Goal: Task Accomplishment & Management: Manage account settings

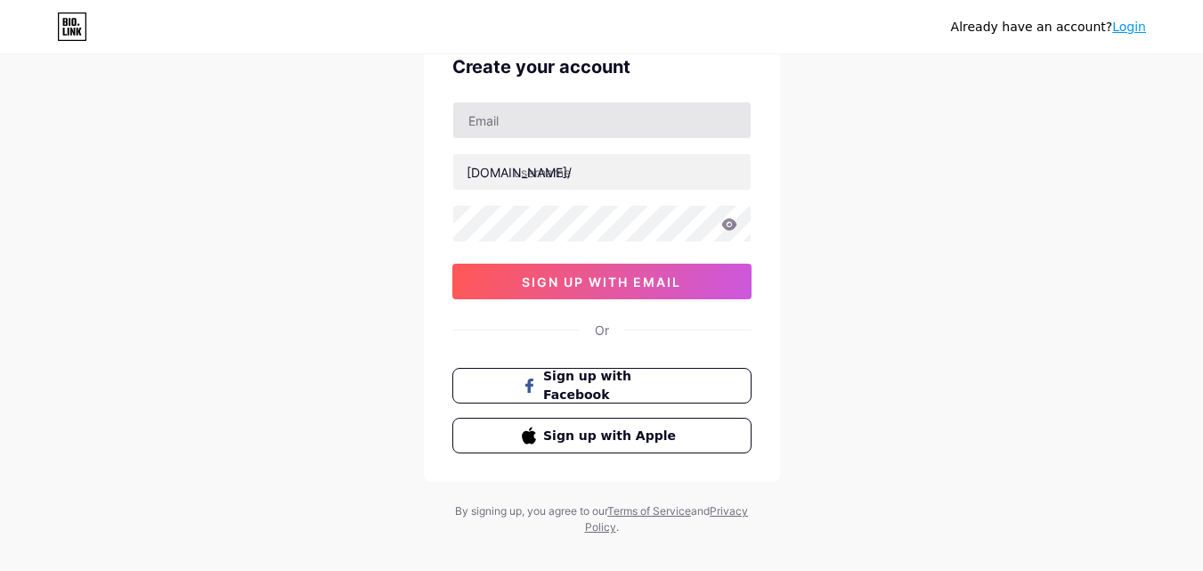
scroll to position [110, 0]
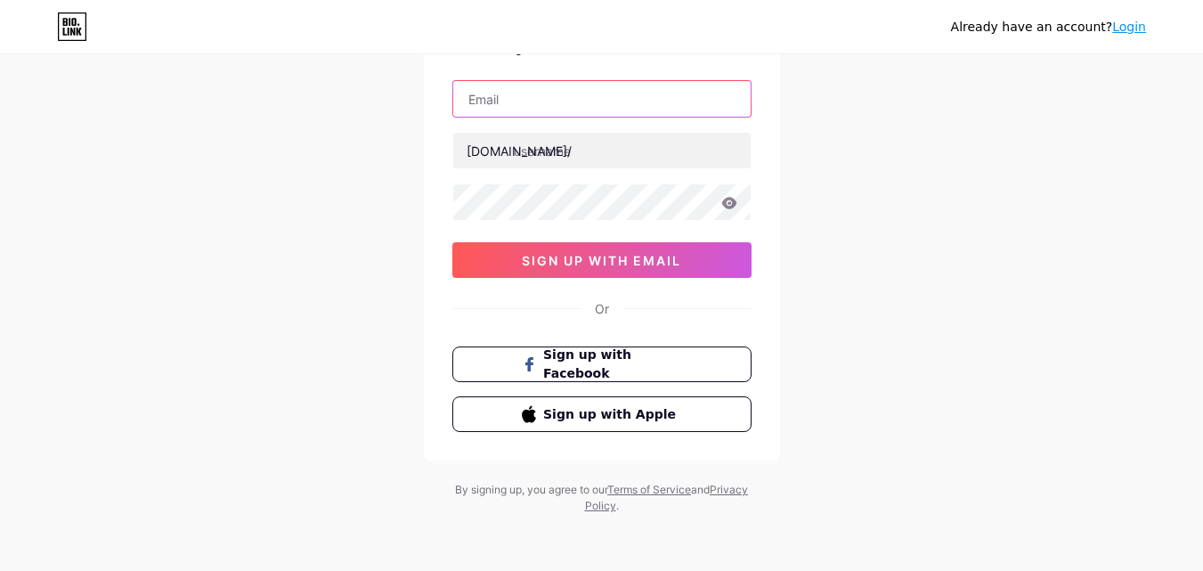
click at [586, 101] on input "text" at bounding box center [601, 99] width 297 height 36
click at [598, 103] on input "text" at bounding box center [601, 99] width 297 height 36
type input "c"
type input "[EMAIL_ADDRESS][DOMAIN_NAME]"
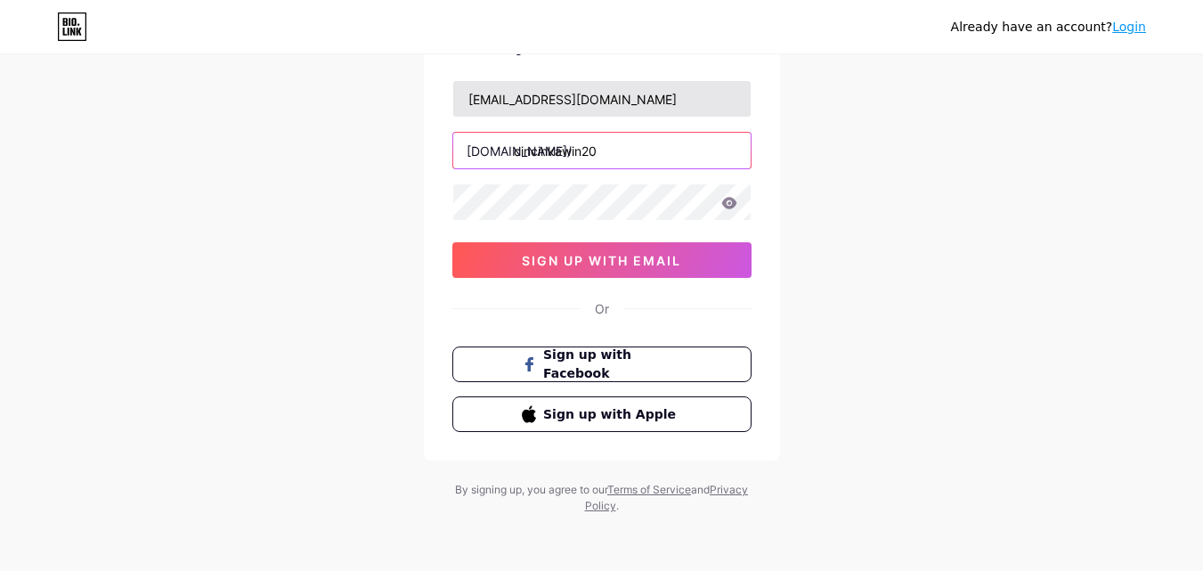
type input "cincinkawin20"
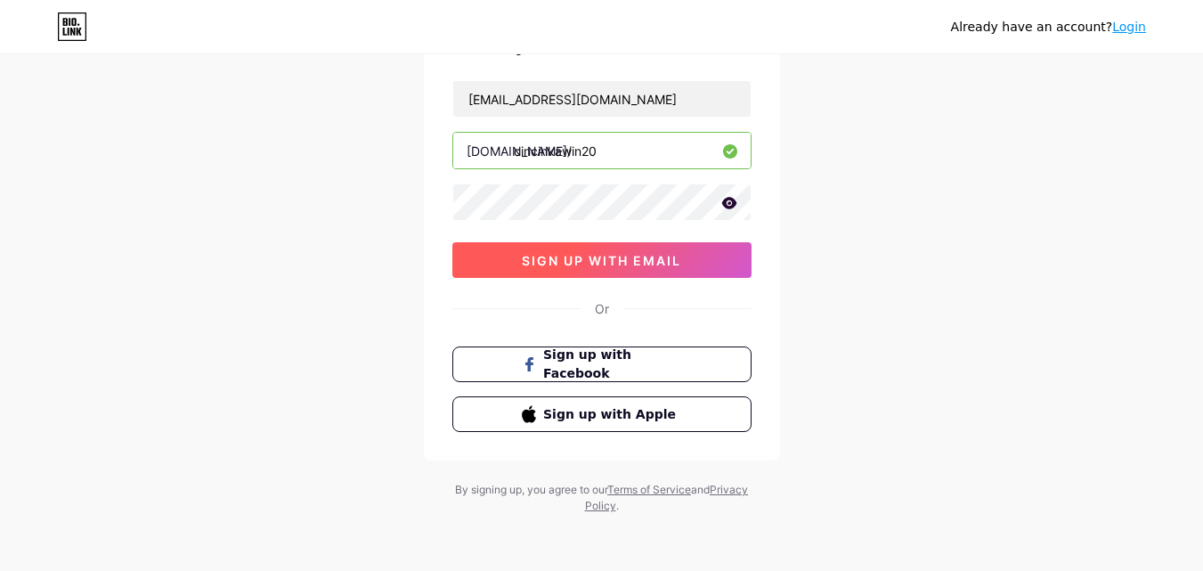
click at [688, 269] on button "sign up with email" at bounding box center [601, 260] width 299 height 36
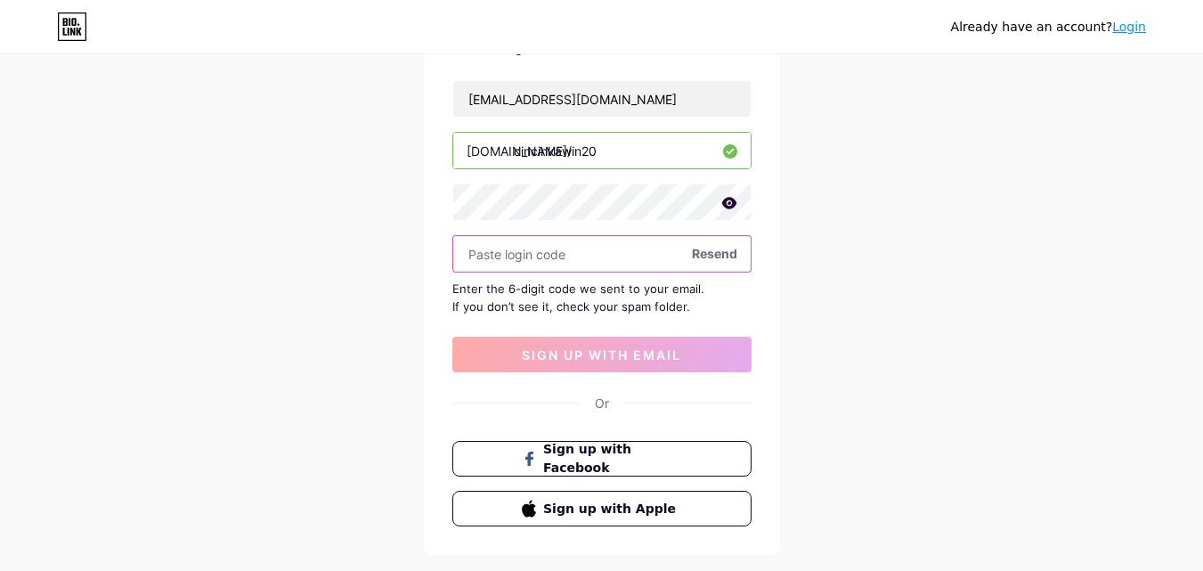
paste input "546073"
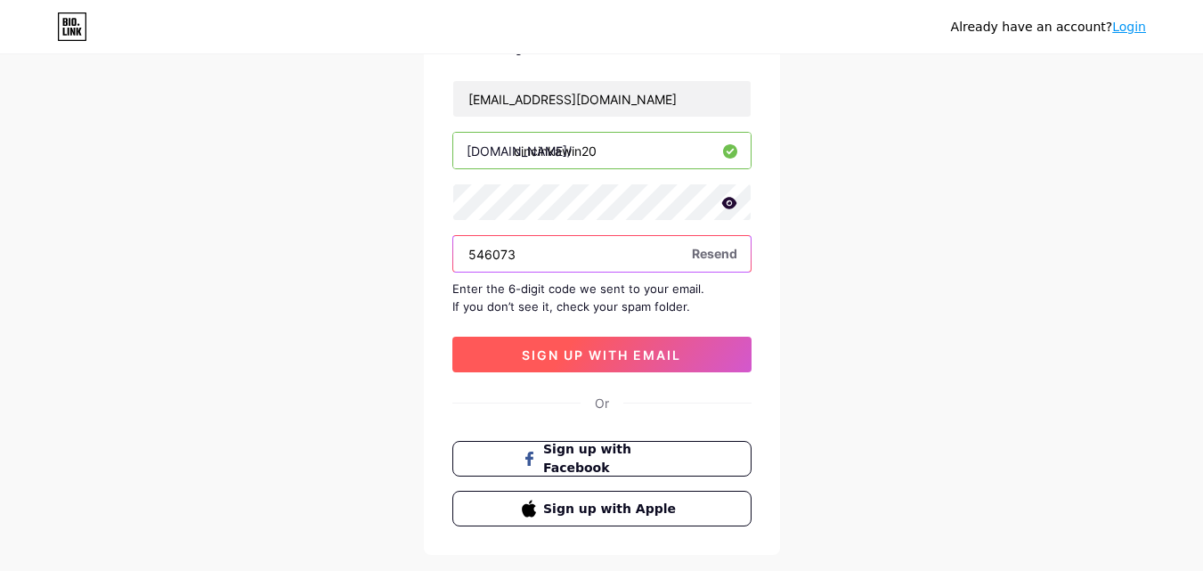
type input "546073"
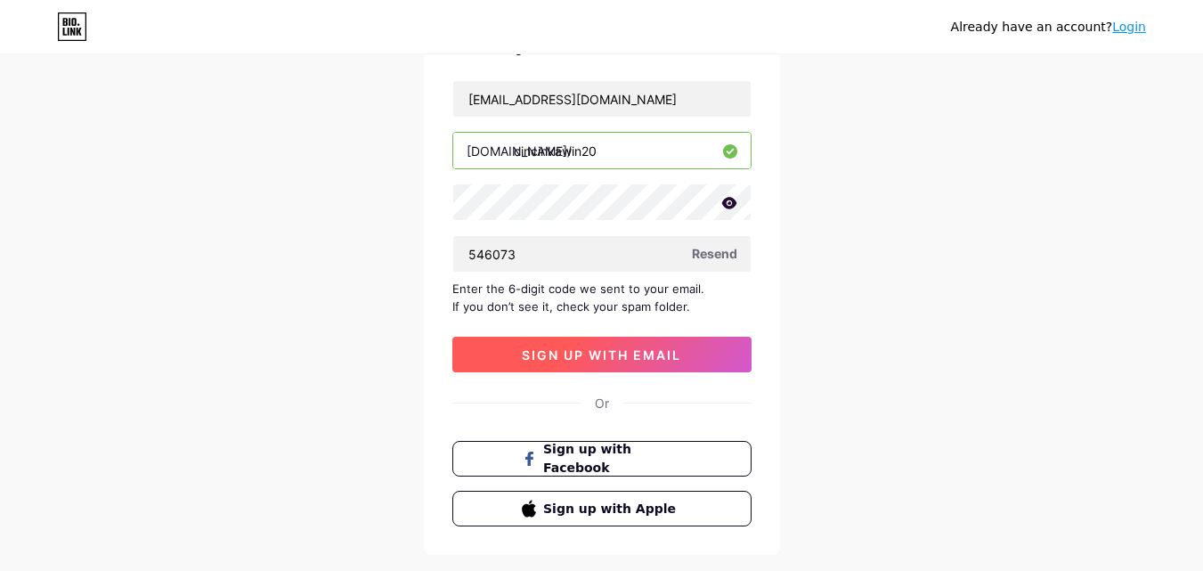
click at [612, 353] on span "sign up with email" at bounding box center [601, 354] width 159 height 15
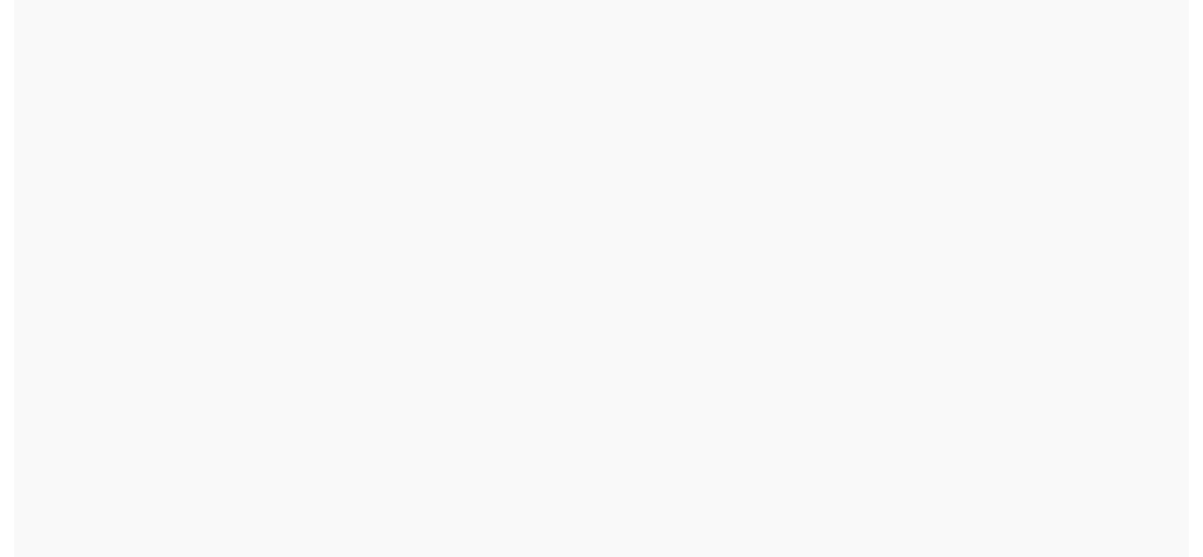
scroll to position [0, 0]
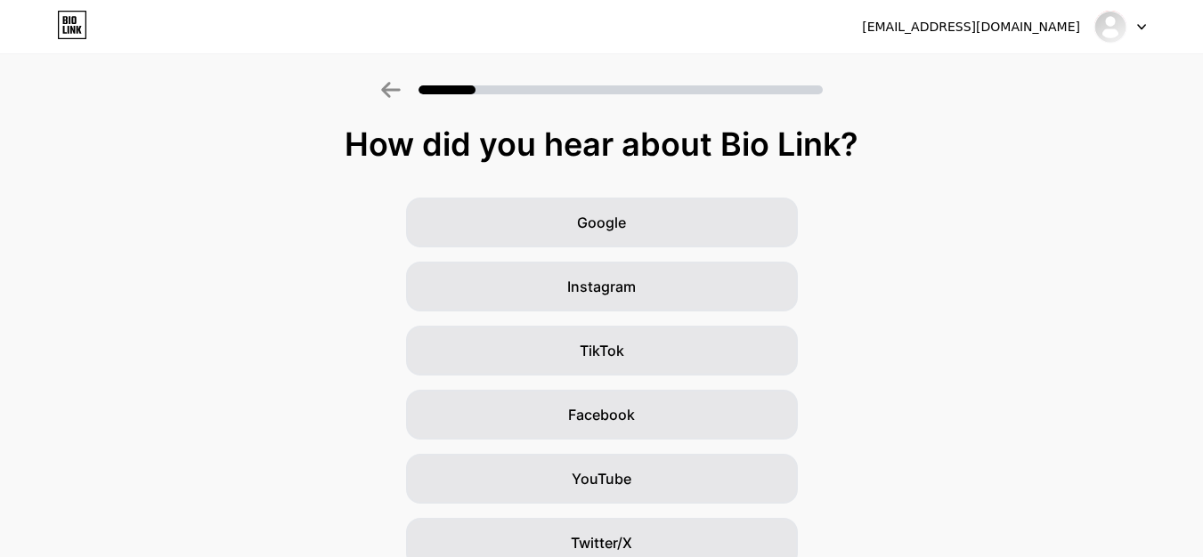
click at [1145, 28] on icon at bounding box center [1141, 27] width 9 height 6
click at [1150, 26] on div "[EMAIL_ADDRESS][DOMAIN_NAME] Logout" at bounding box center [601, 27] width 1203 height 32
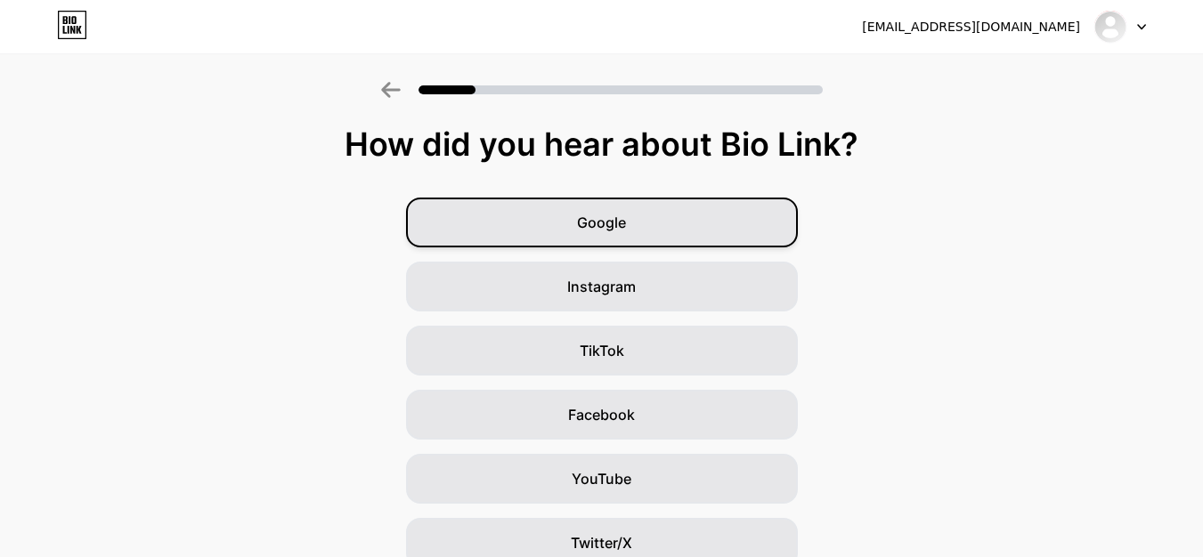
click at [626, 223] on span "Google" at bounding box center [601, 222] width 49 height 21
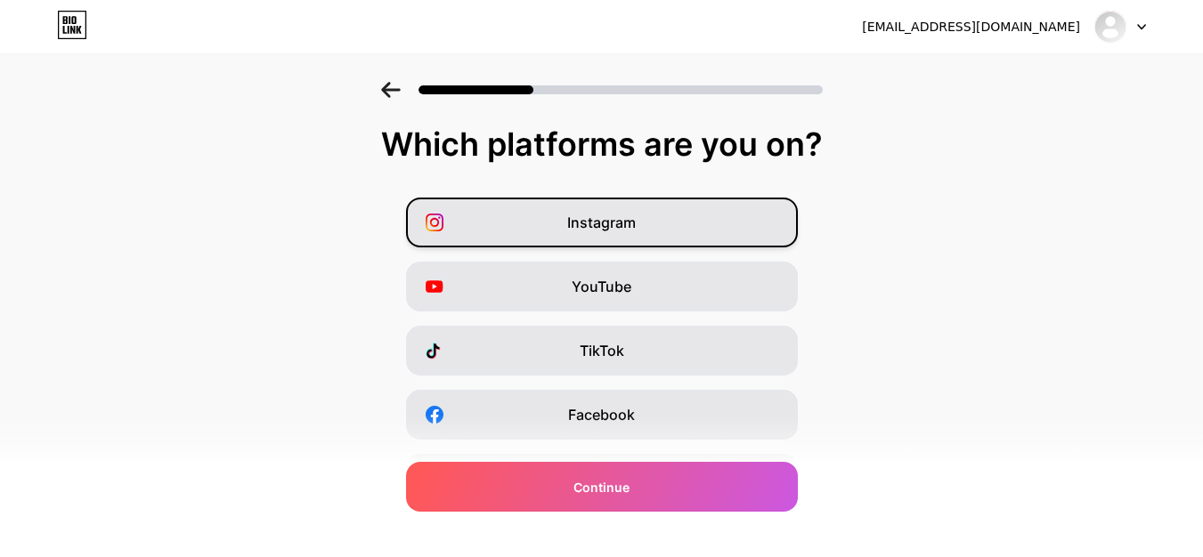
click at [672, 220] on div "Instagram" at bounding box center [602, 223] width 392 height 50
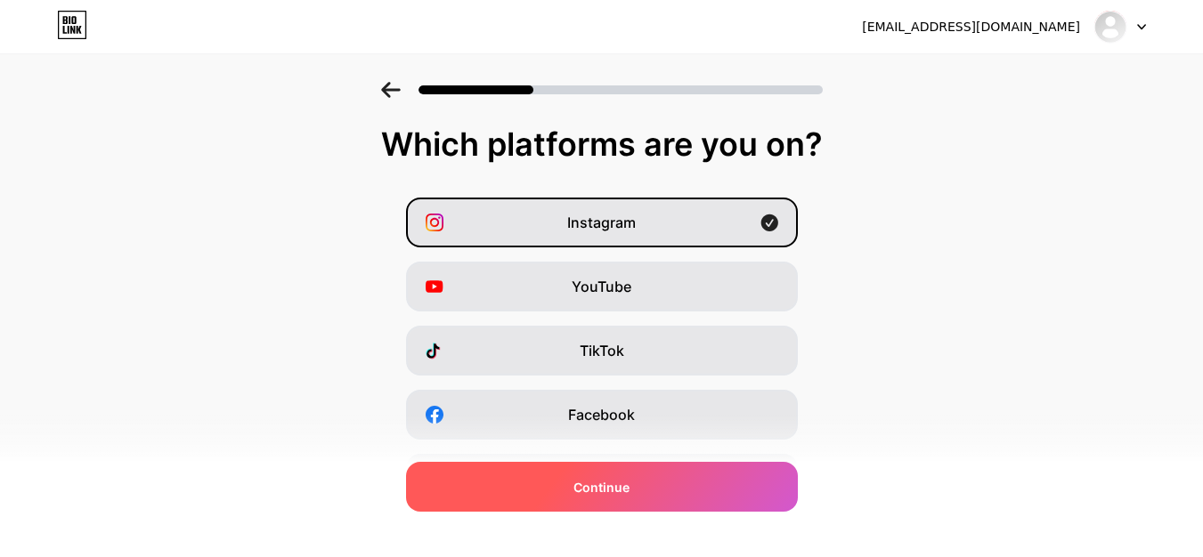
click at [712, 492] on div "Continue" at bounding box center [602, 487] width 392 height 50
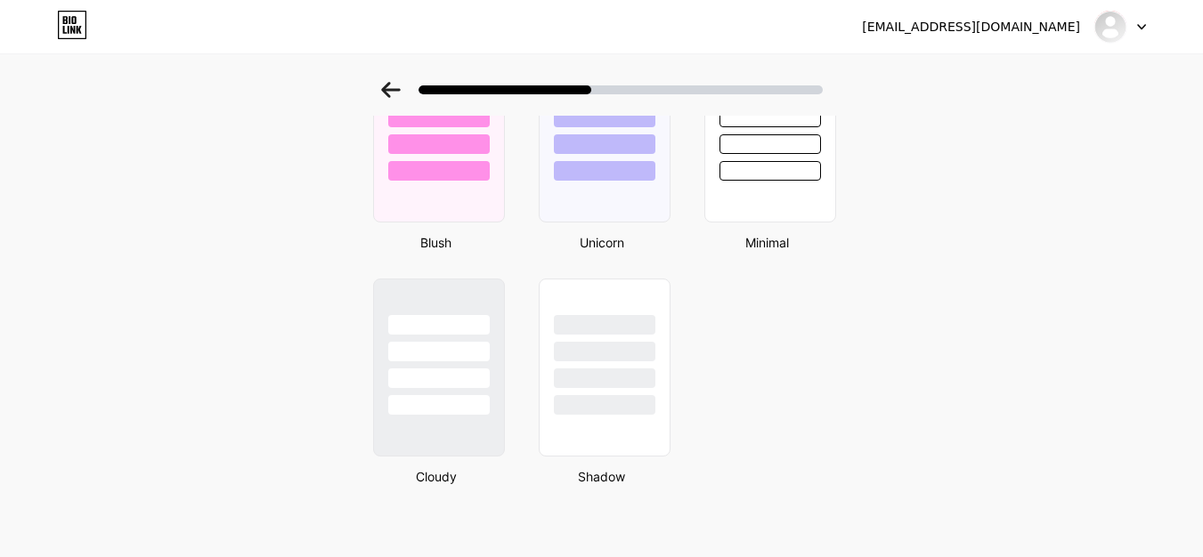
scroll to position [1029, 0]
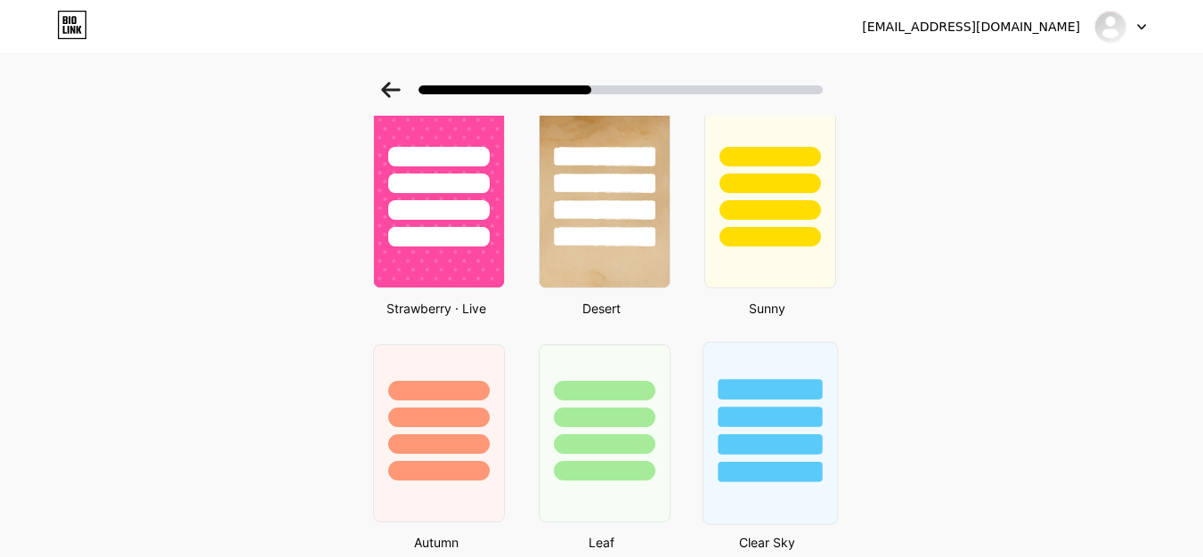
click at [802, 364] on div at bounding box center [769, 413] width 134 height 140
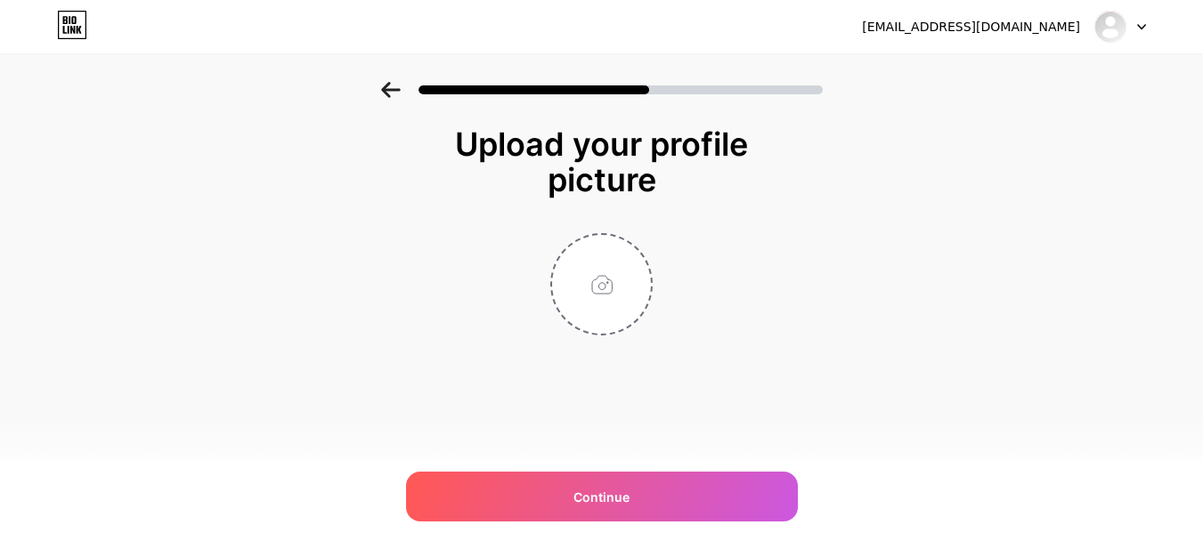
scroll to position [0, 0]
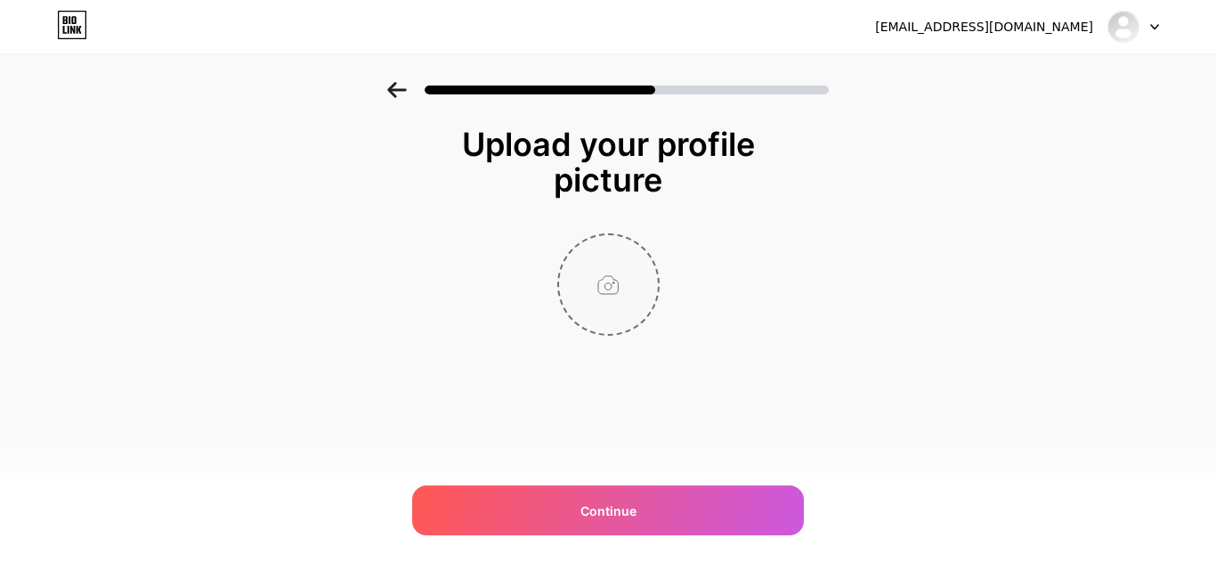
click at [604, 285] on input "file" at bounding box center [608, 284] width 99 height 99
type input "C:\fakepath\SnapInsta.to_470487634_823337879847219_6825630235257356999_n.jpg"
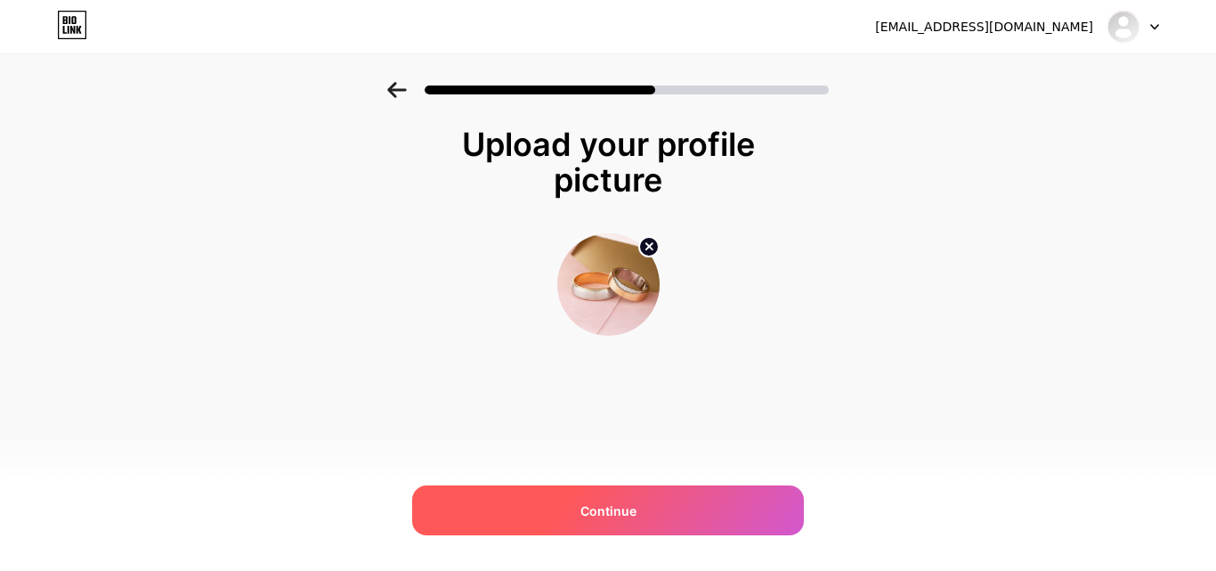
click at [699, 513] on div "Continue" at bounding box center [608, 510] width 392 height 50
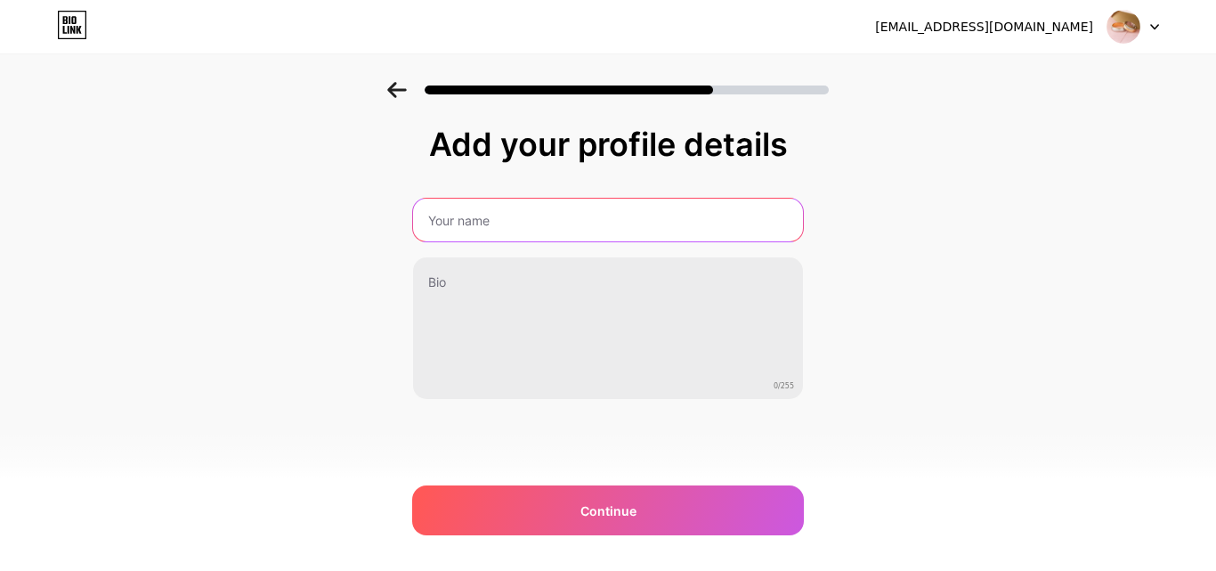
click at [580, 223] on input "text" at bounding box center [608, 220] width 390 height 43
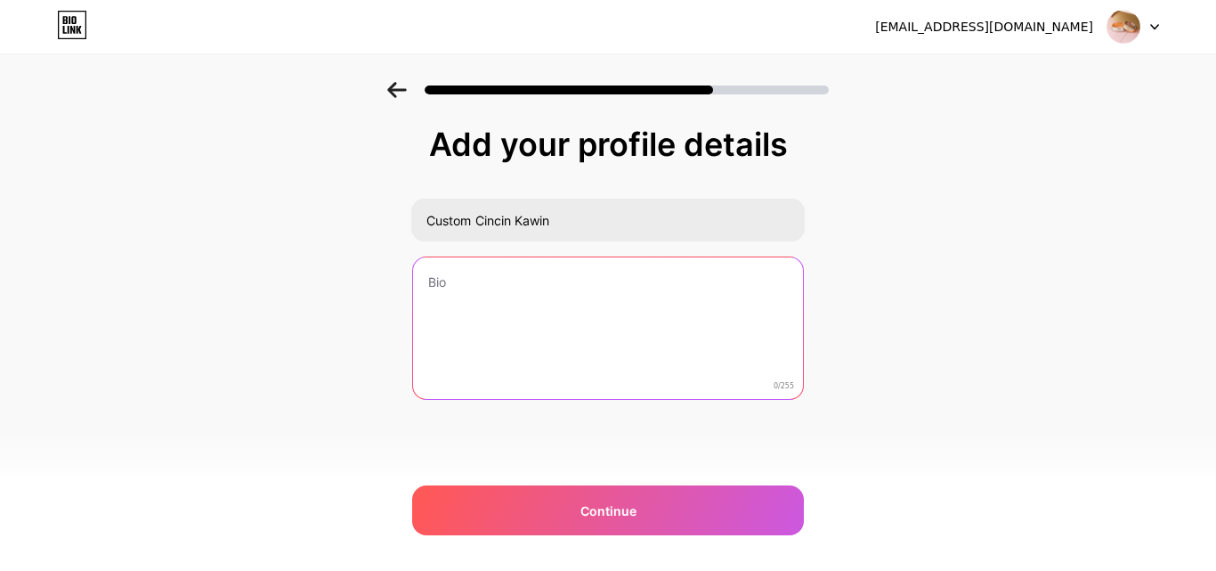
click at [566, 283] on textarea at bounding box center [608, 328] width 390 height 143
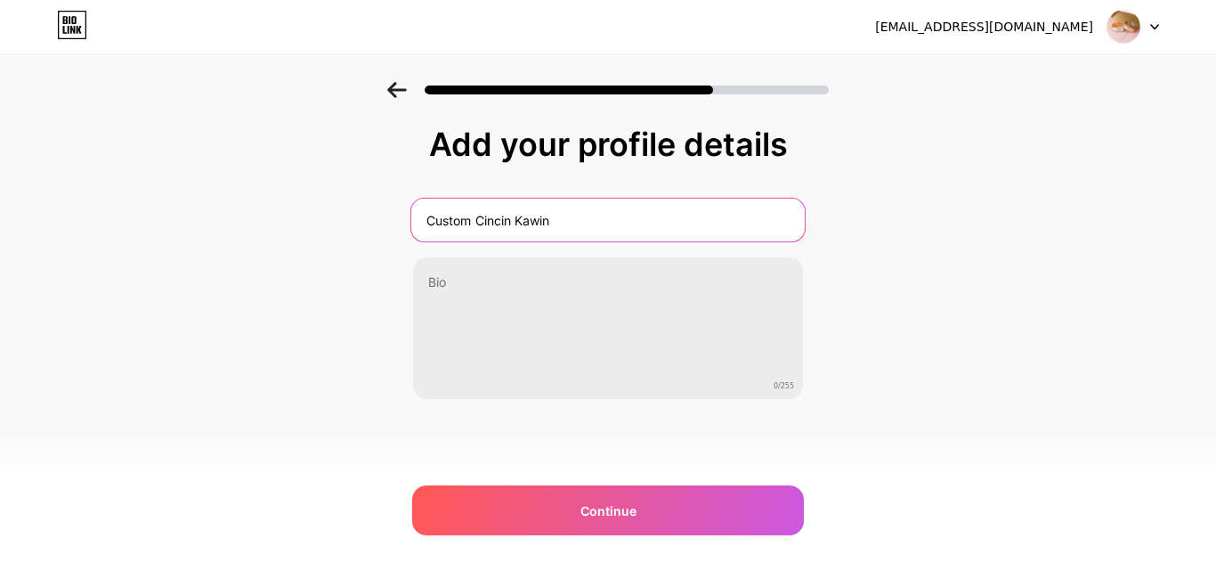
drag, startPoint x: 606, startPoint y: 220, endPoint x: 411, endPoint y: 220, distance: 194.9
click at [411, 220] on input "Custom Cincin Kawin" at bounding box center [607, 220] width 393 height 43
type input "Cincin Kawin Murah"
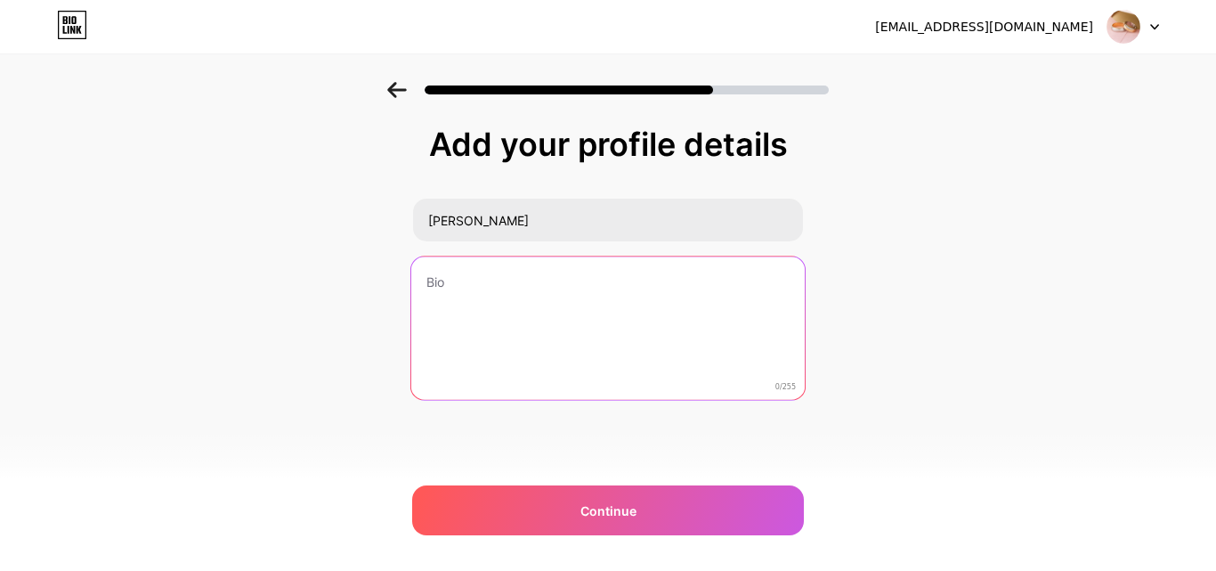
click at [447, 289] on textarea at bounding box center [607, 328] width 393 height 145
type textarea "C"
type textarea "Melayani Pembuatan Cincin Kawin / Nikah Murah"
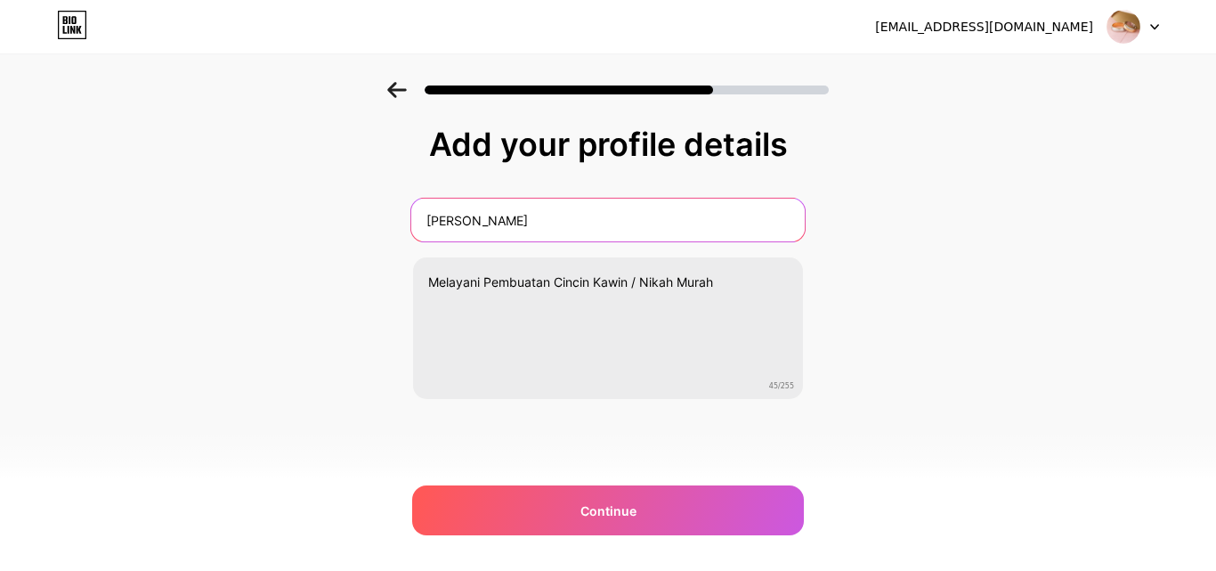
click at [523, 217] on input "Cincin Kawin Murah" at bounding box center [607, 220] width 393 height 43
type input "Custom Cincin Kawin"
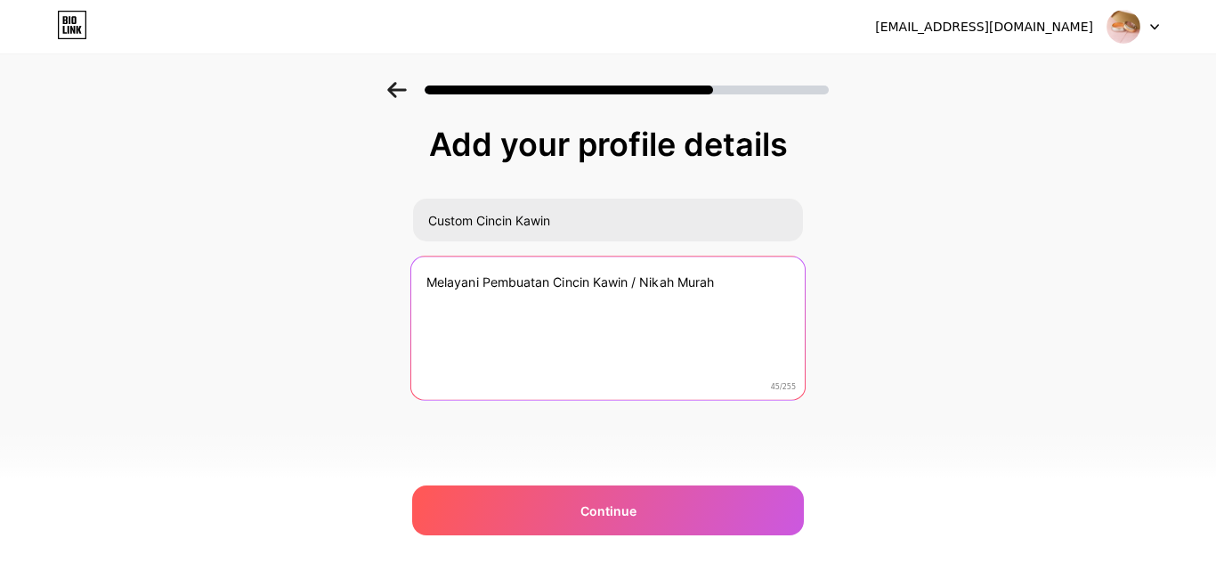
click at [752, 296] on textarea "Melayani Pembuatan Cincin Kawin / Nikah Murah" at bounding box center [607, 328] width 393 height 145
type textarea "Melayani Pembuatan Cincin Kawin / Nikah / Tunangan dengan harga yang terjangkau"
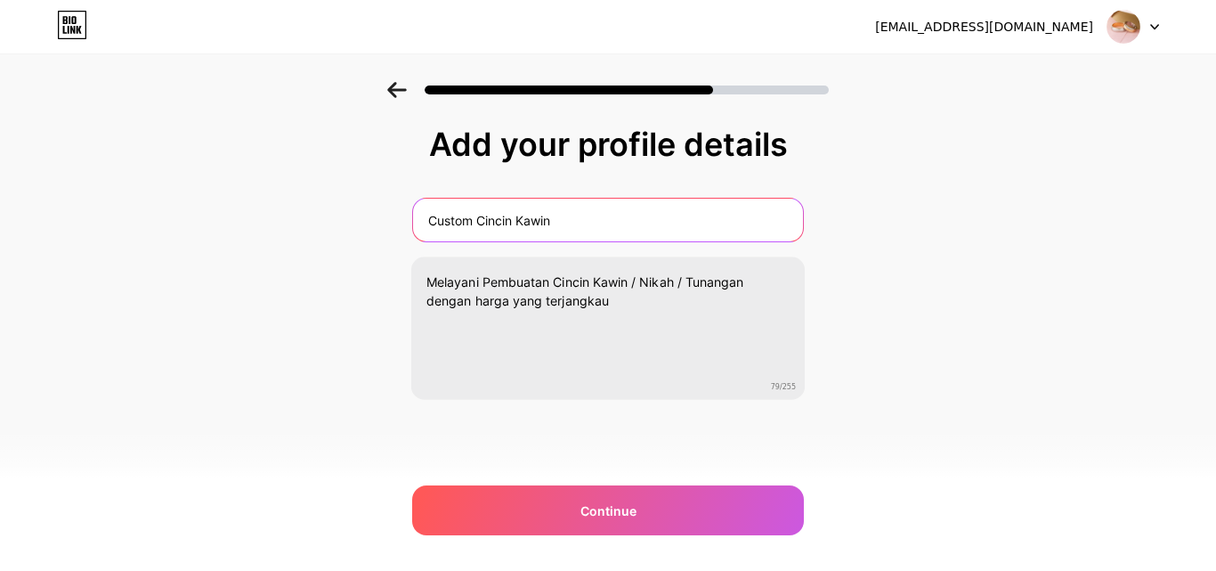
click at [691, 220] on input "Custom Cincin Kawin" at bounding box center [608, 220] width 390 height 43
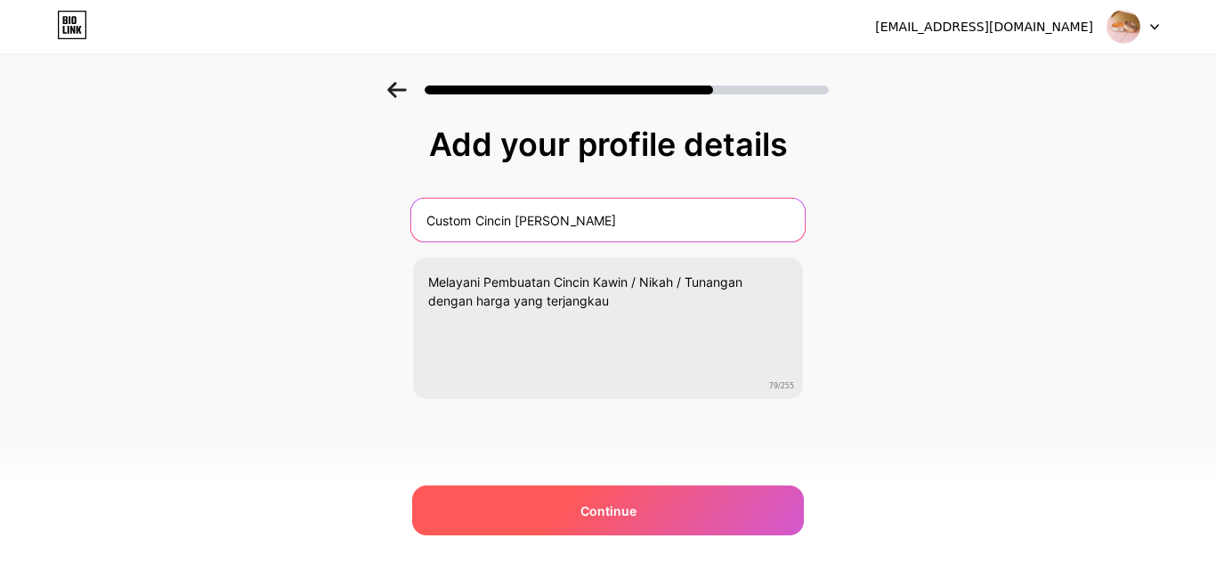
type input "Custom Cincin Kawin Murah"
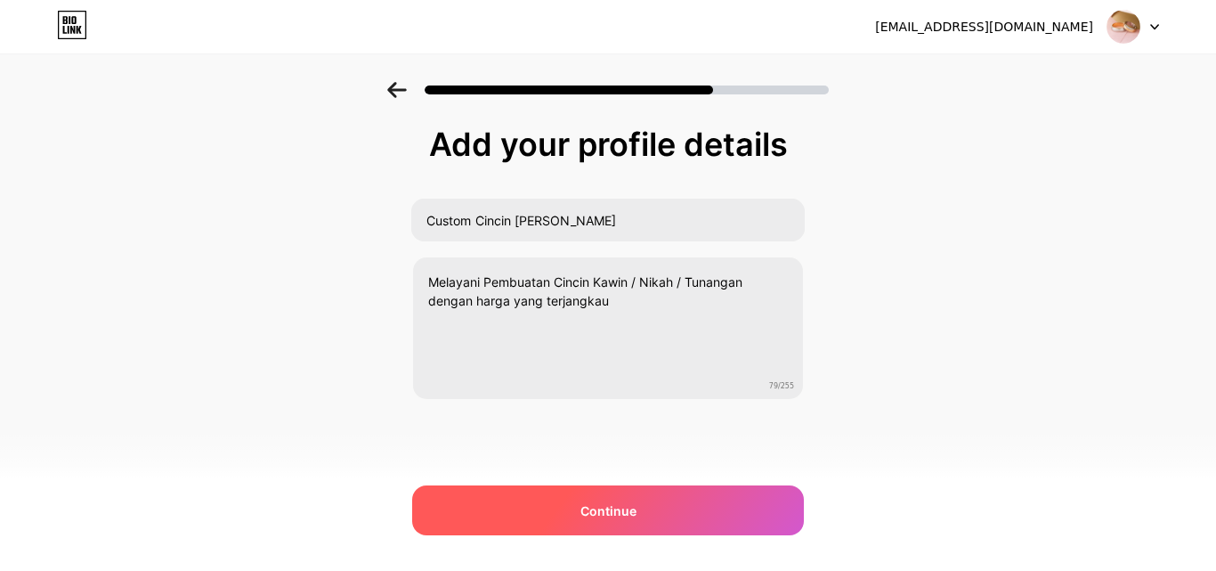
click at [677, 502] on div "Continue" at bounding box center [608, 510] width 392 height 50
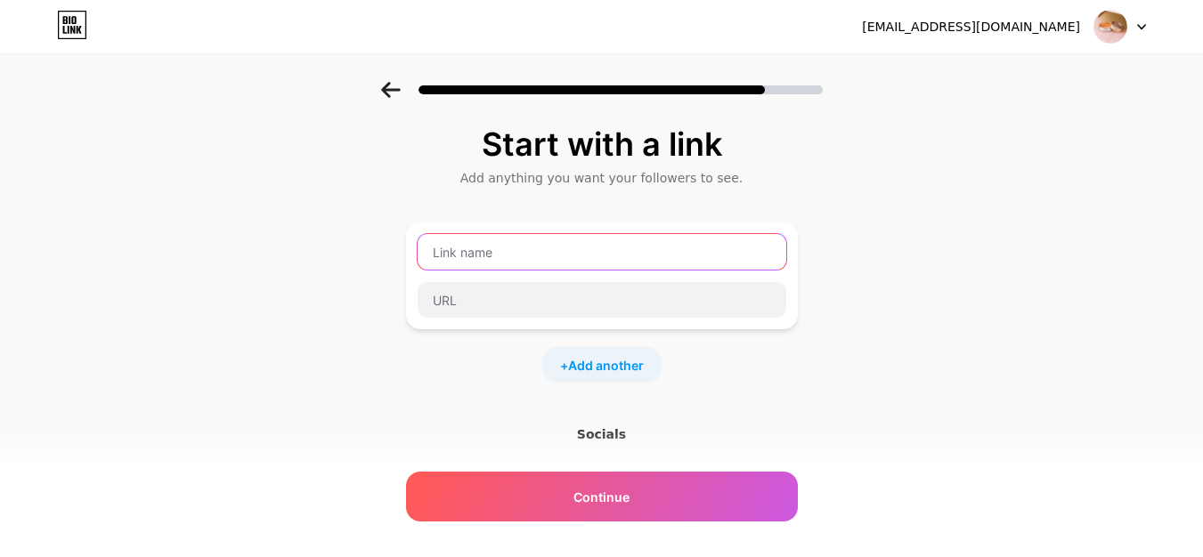
click at [645, 255] on input "text" at bounding box center [601, 252] width 369 height 36
type input "Order Sekarang"
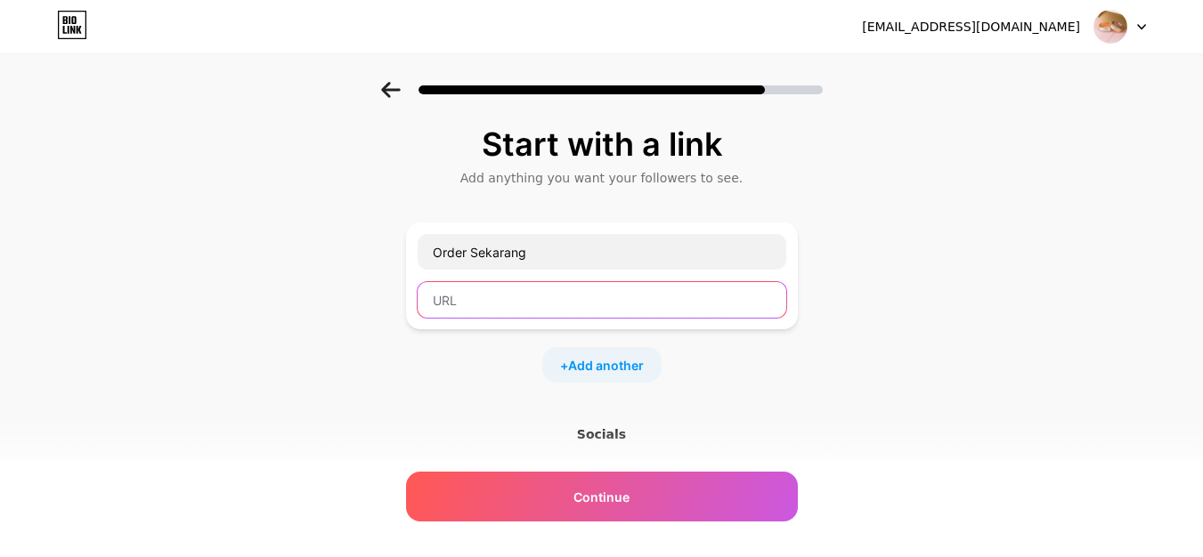
click at [567, 309] on input "text" at bounding box center [601, 300] width 369 height 36
paste input "https://tk.tokopedia.com/ZSD5vLCRa/"
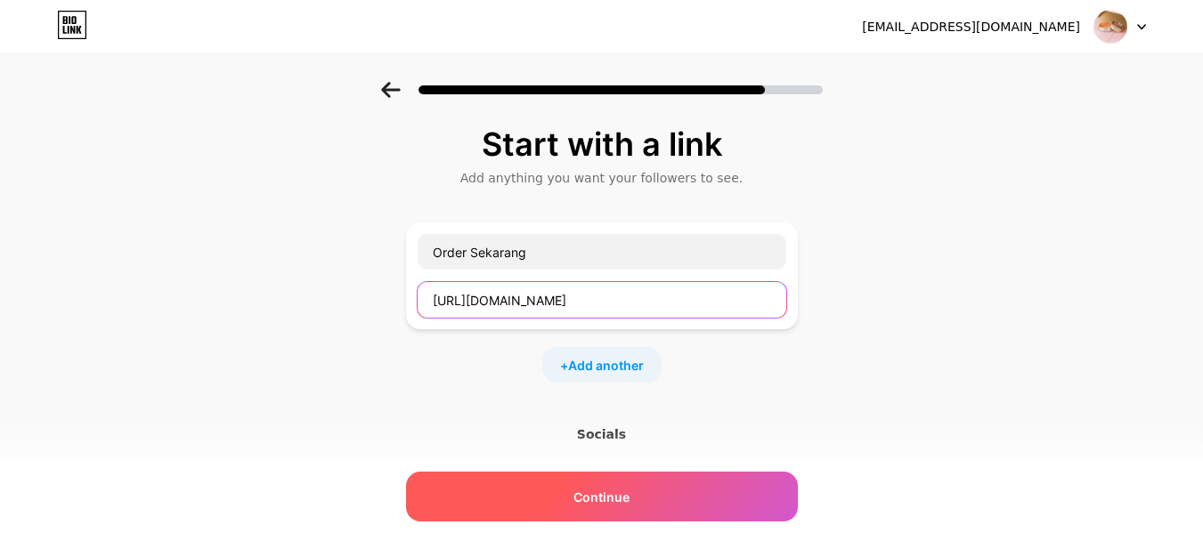
type input "https://tk.tokopedia.com/ZSD5vLCRa/"
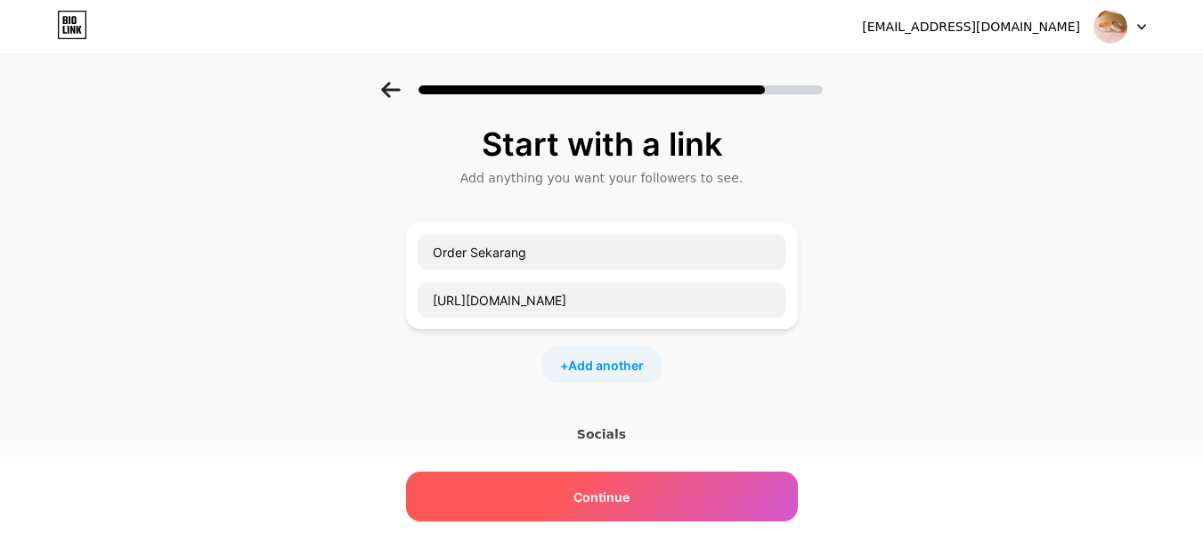
click at [654, 490] on div "Continue" at bounding box center [602, 497] width 392 height 50
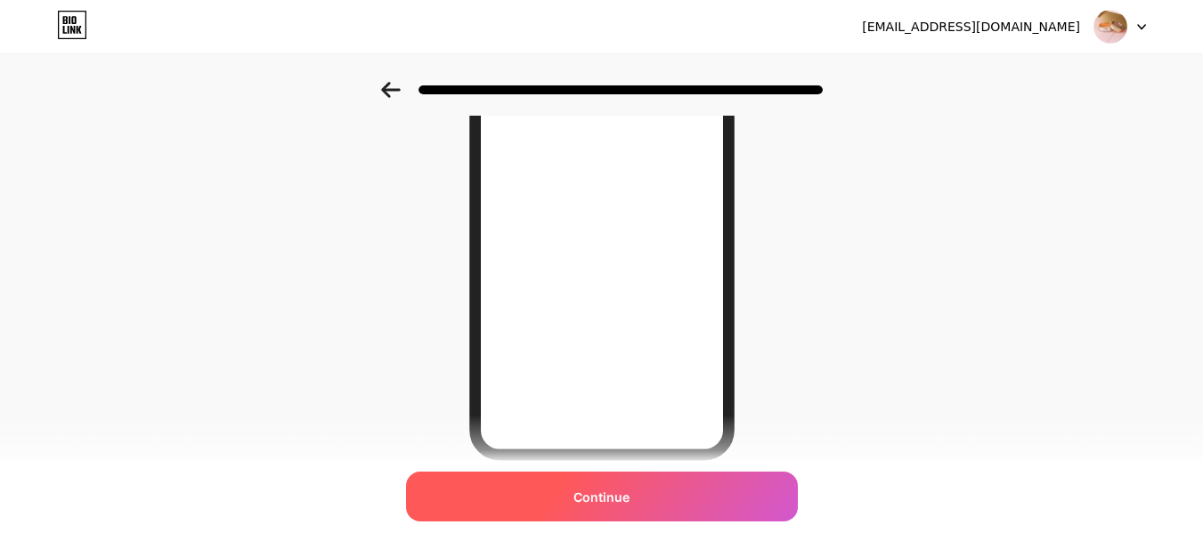
scroll to position [267, 0]
click at [661, 501] on div "Continue" at bounding box center [602, 497] width 392 height 50
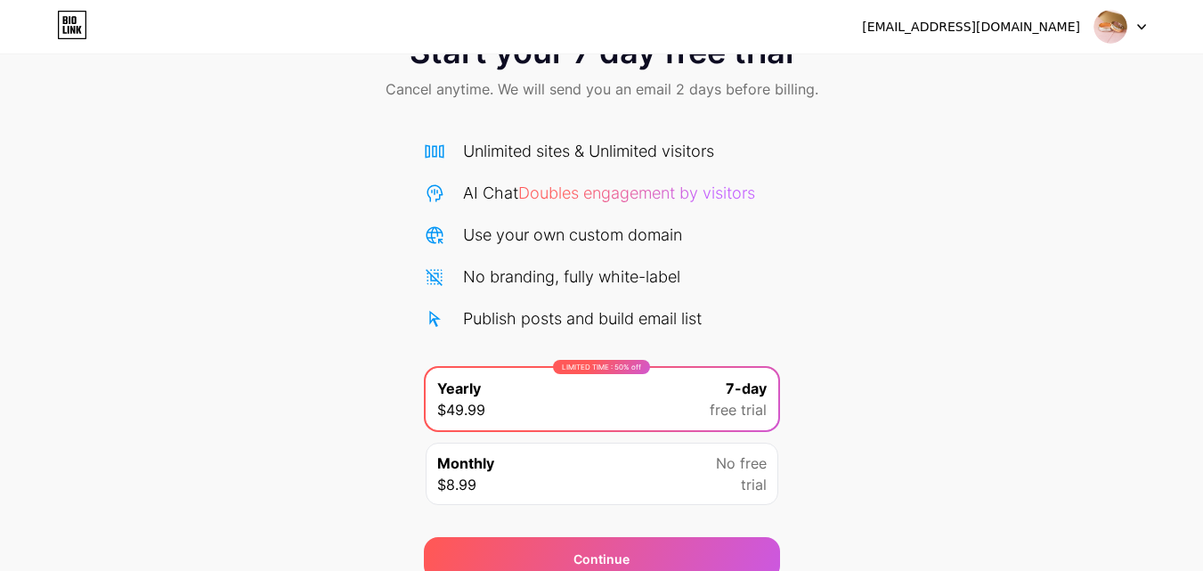
scroll to position [146, 0]
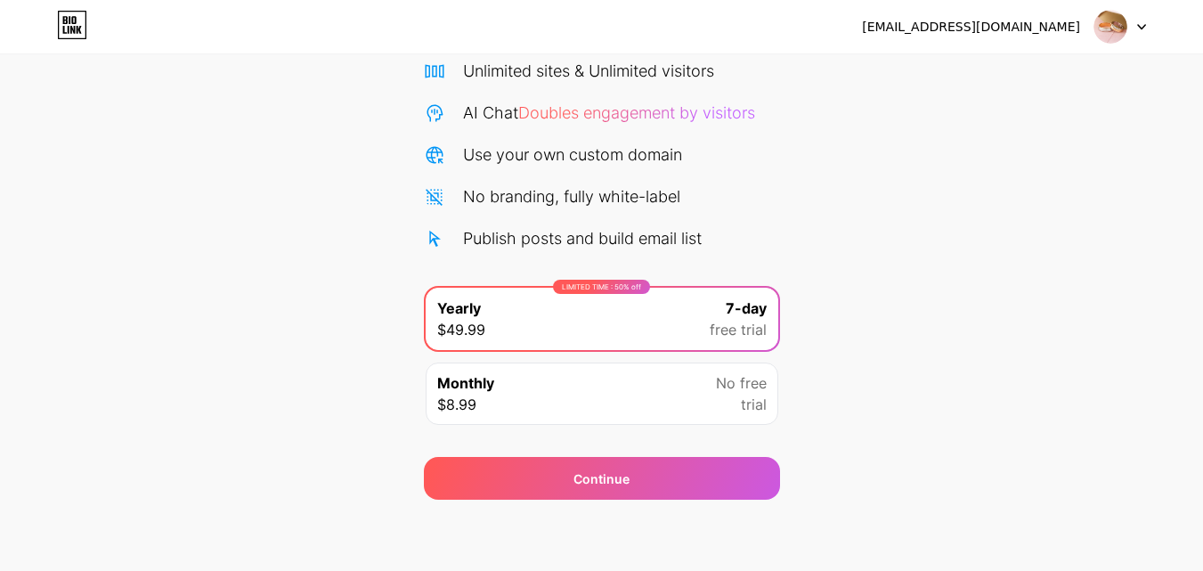
click at [724, 409] on div "No free trial" at bounding box center [741, 393] width 51 height 43
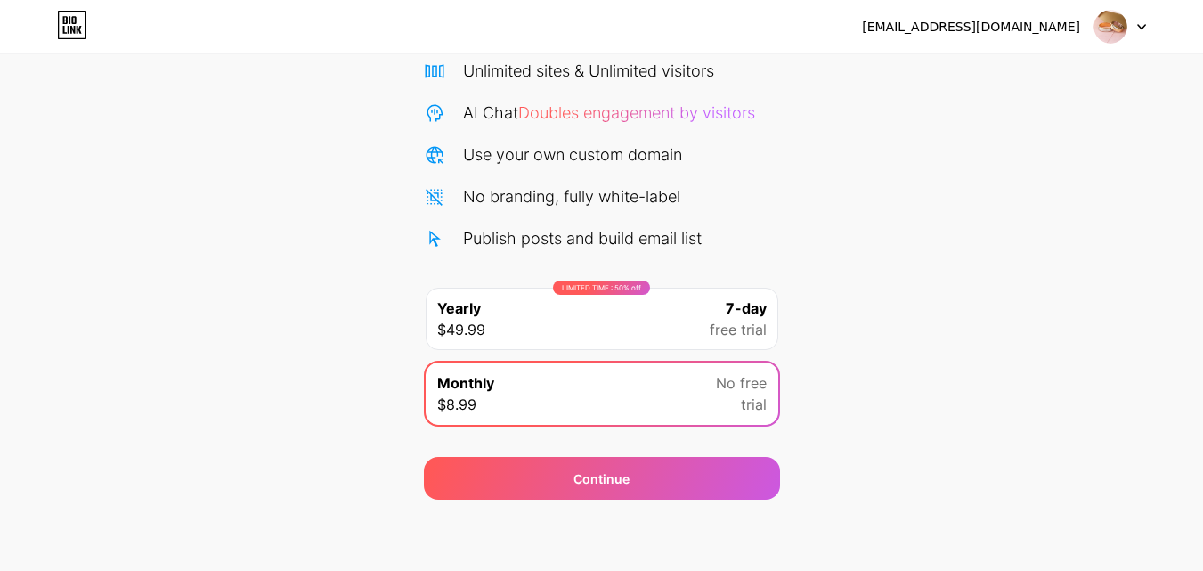
click at [894, 381] on div "Start your 7 day free trial Cancel anytime. We will send you an email 2 days be…" at bounding box center [601, 217] width 1203 height 563
click at [912, 350] on div "Start your 7 day free trial Cancel anytime. We will send you an email 2 days be…" at bounding box center [601, 217] width 1203 height 563
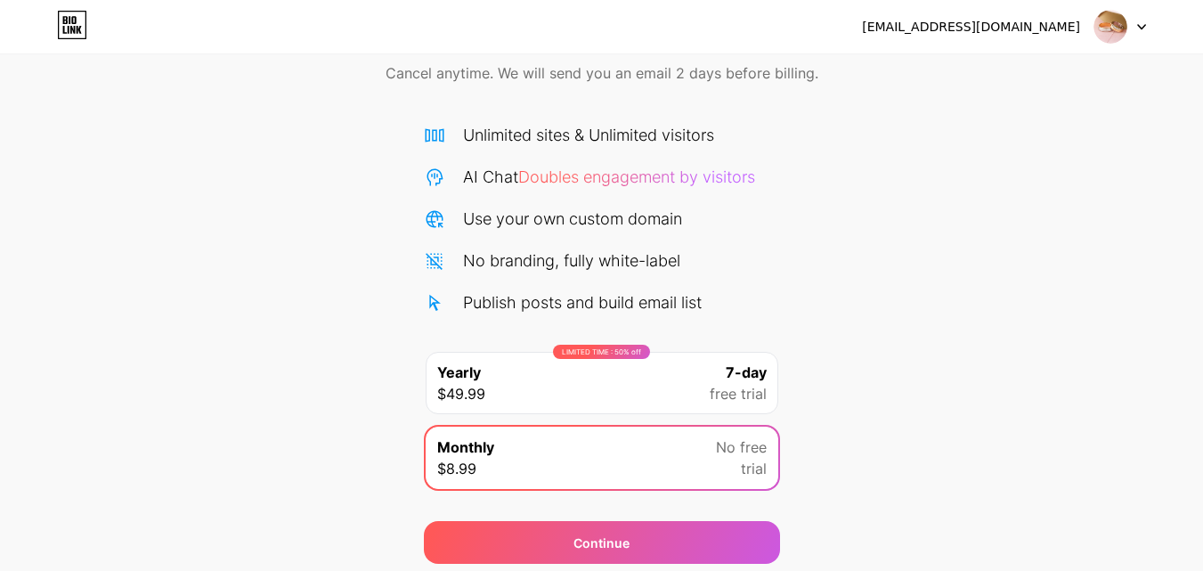
scroll to position [57, 0]
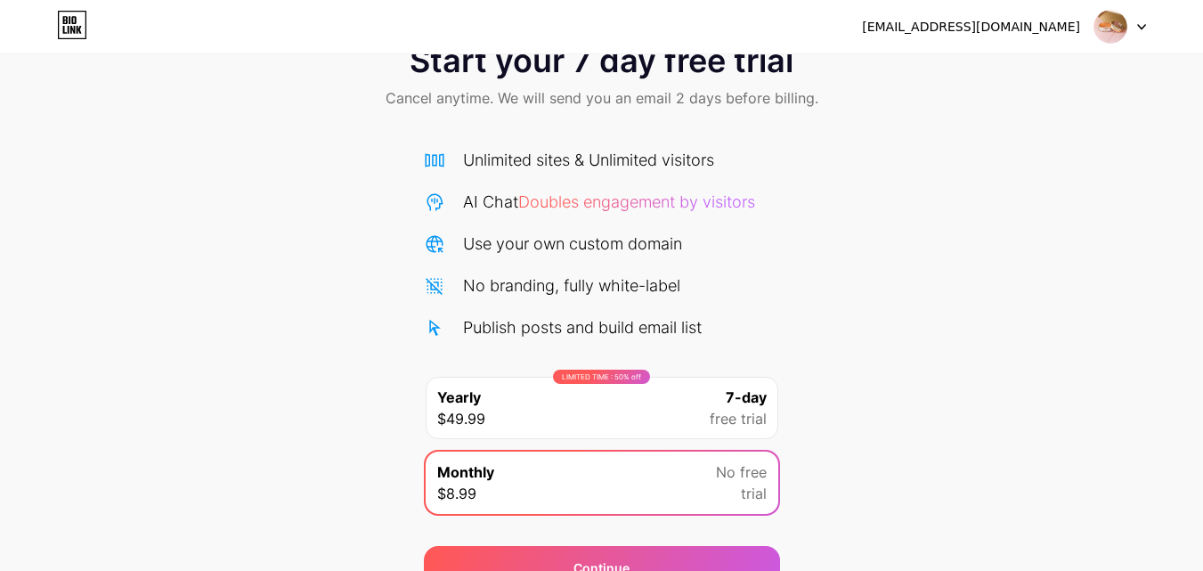
click at [790, 335] on div "Start your 7 day free trial Cancel anytime. We will send you an email 2 days be…" at bounding box center [601, 306] width 1203 height 563
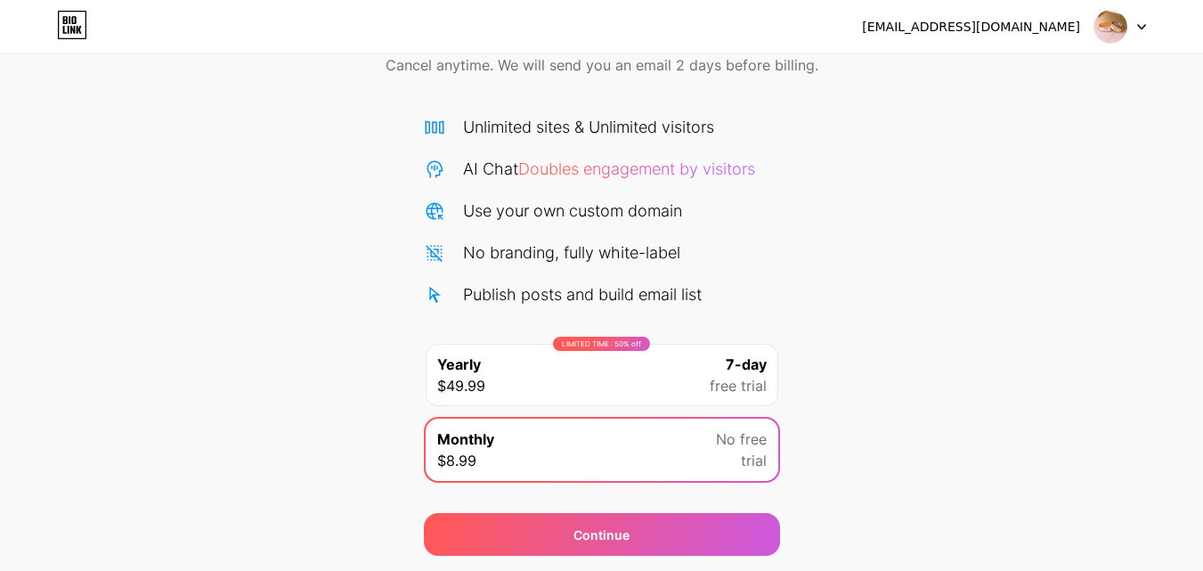
scroll to position [146, 0]
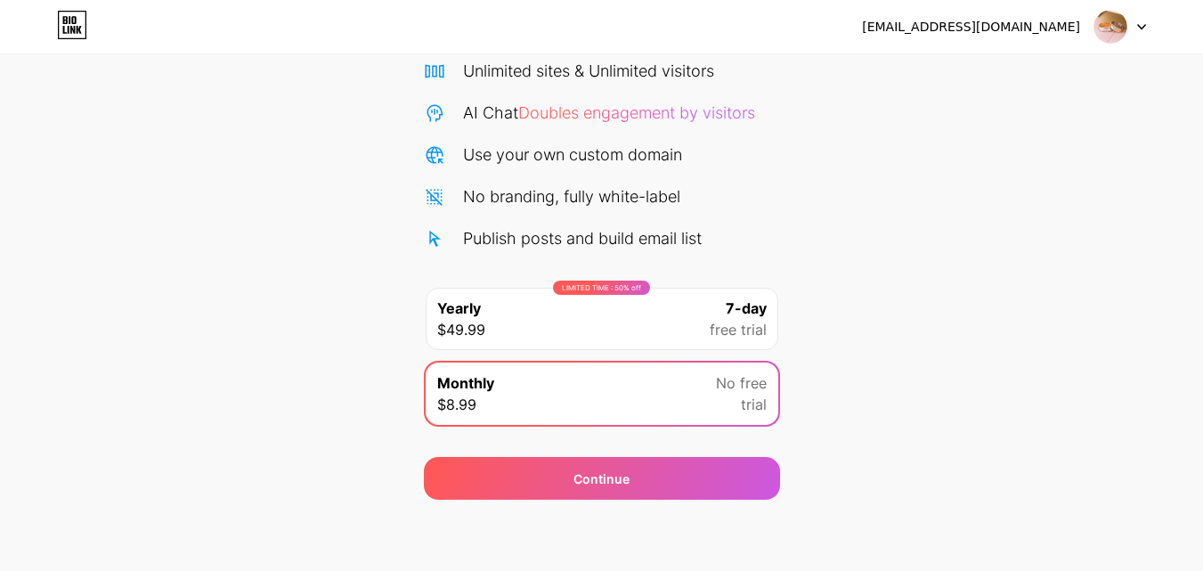
click at [906, 288] on div "Start your 7 day free trial Cancel anytime. We will send you an email 2 days be…" at bounding box center [601, 217] width 1203 height 563
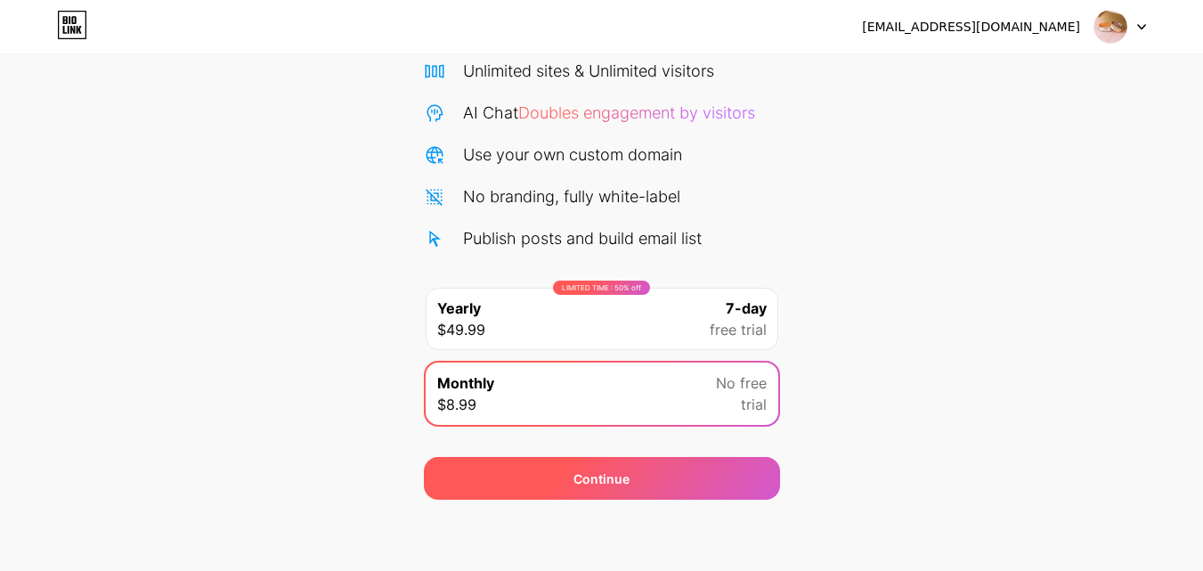
click at [729, 482] on div "Continue" at bounding box center [602, 478] width 356 height 43
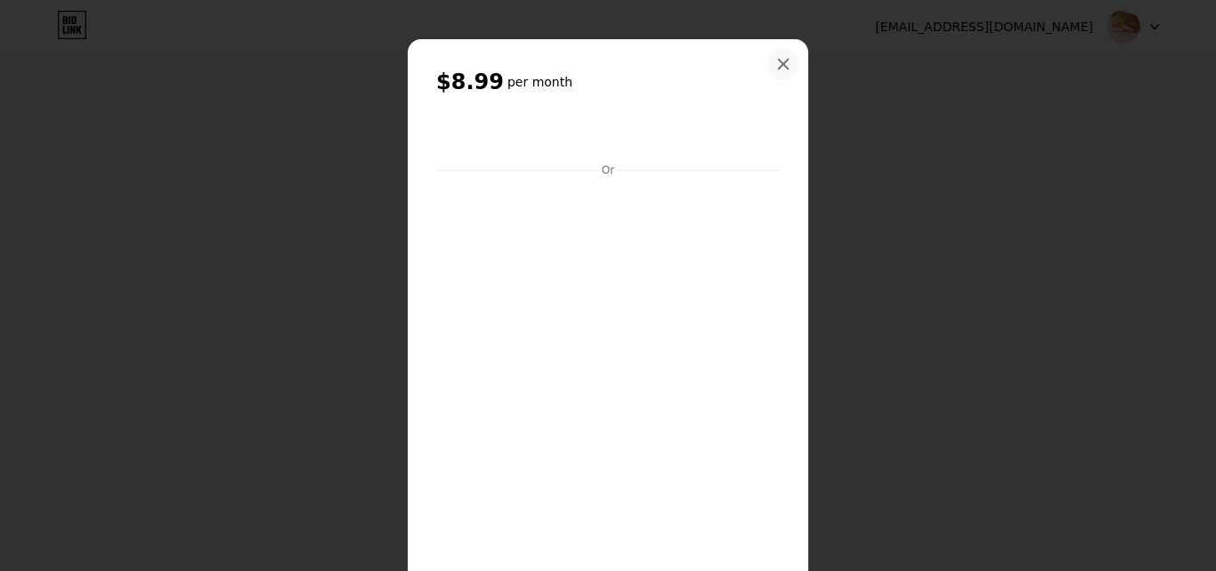
click at [776, 67] on icon at bounding box center [783, 64] width 14 height 14
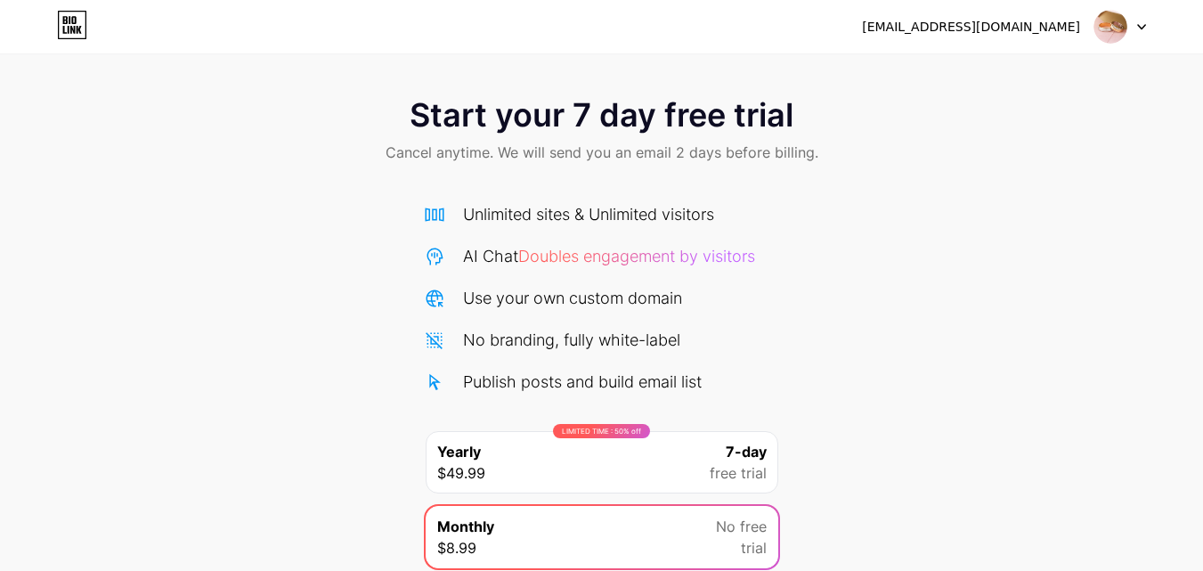
scroll to position [0, 0]
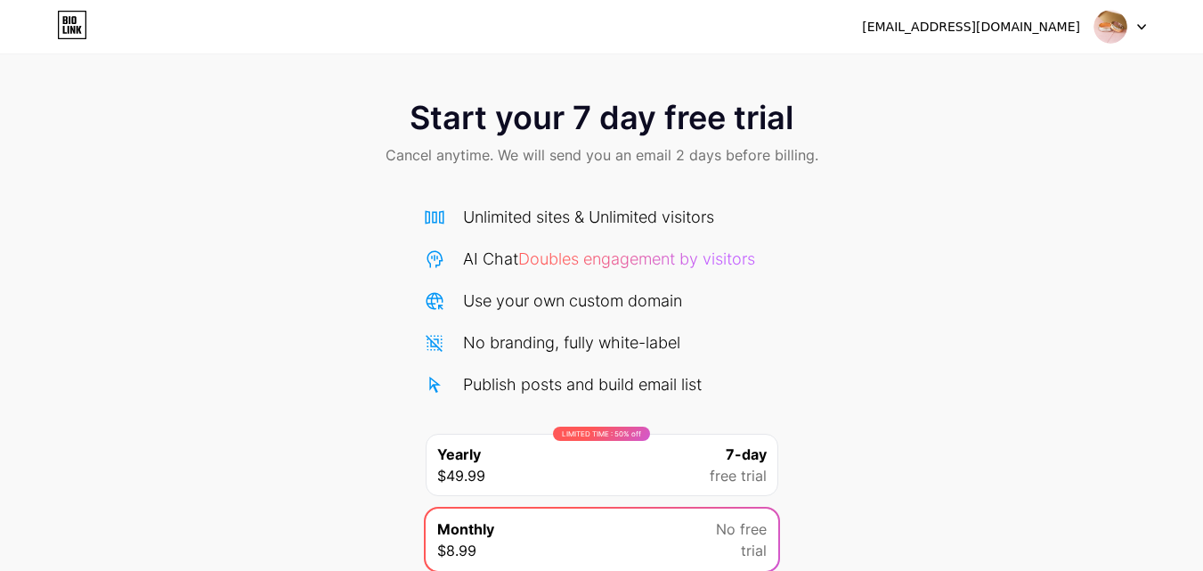
click at [75, 22] on icon at bounding box center [73, 20] width 4 height 8
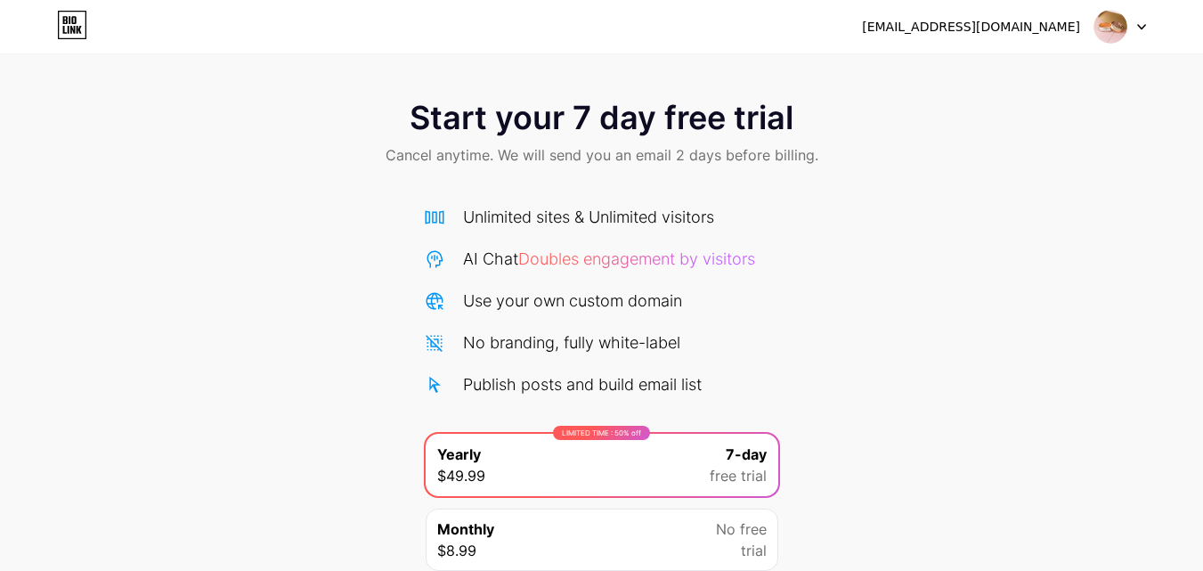
click at [72, 32] on icon at bounding box center [72, 25] width 30 height 28
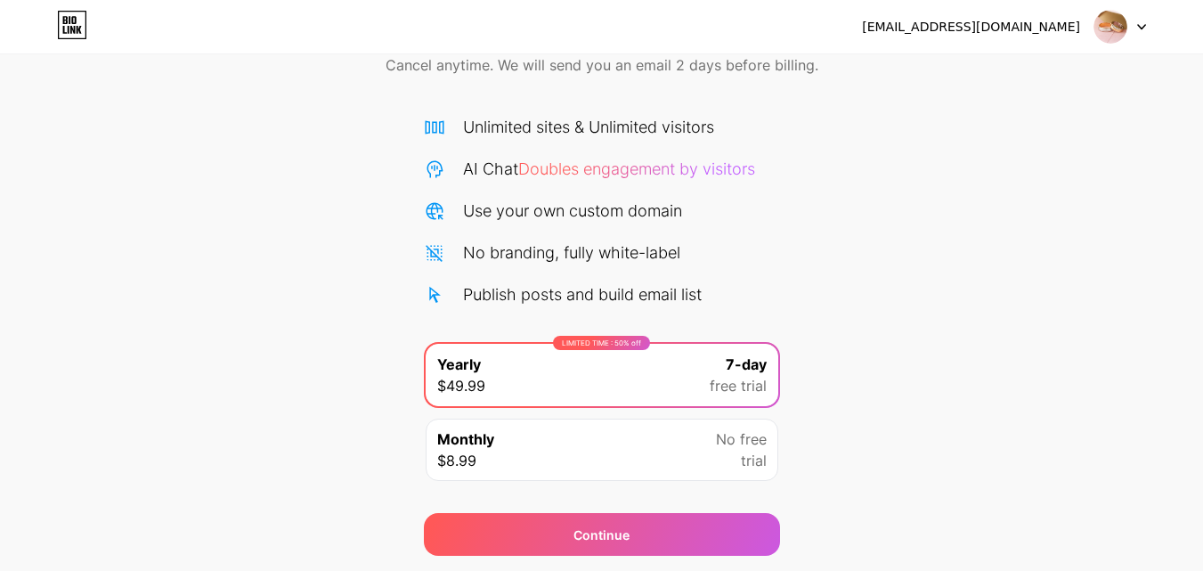
scroll to position [146, 0]
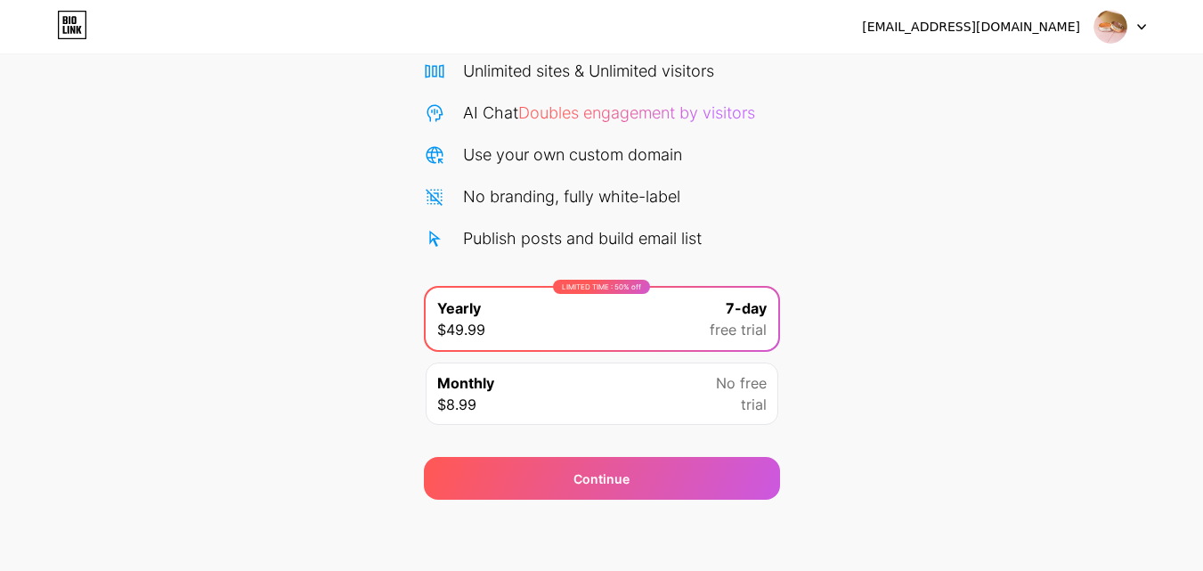
click at [1143, 20] on div at bounding box center [1120, 27] width 52 height 32
click at [814, 142] on div "Start your 7 day free trial Cancel anytime. We will send you an email 2 days be…" at bounding box center [601, 217] width 1203 height 563
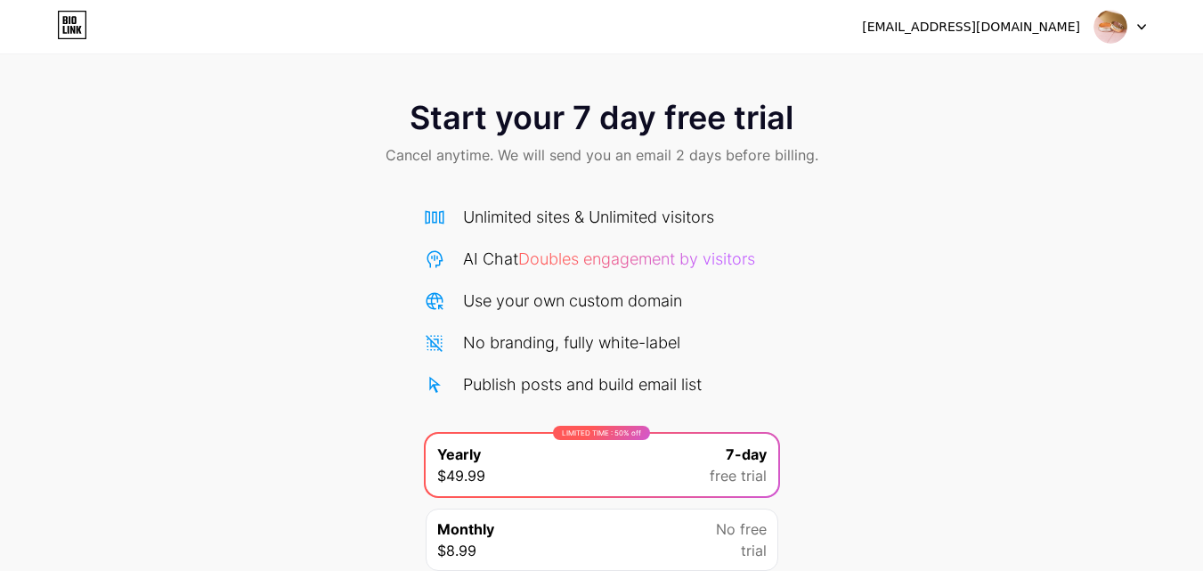
click at [76, 24] on icon at bounding box center [72, 25] width 30 height 28
click at [1146, 27] on div "[EMAIL_ADDRESS][DOMAIN_NAME] Logout" at bounding box center [601, 27] width 1203 height 32
click at [1137, 25] on icon at bounding box center [1141, 27] width 9 height 6
click at [1076, 59] on li "Logout" at bounding box center [1034, 73] width 221 height 48
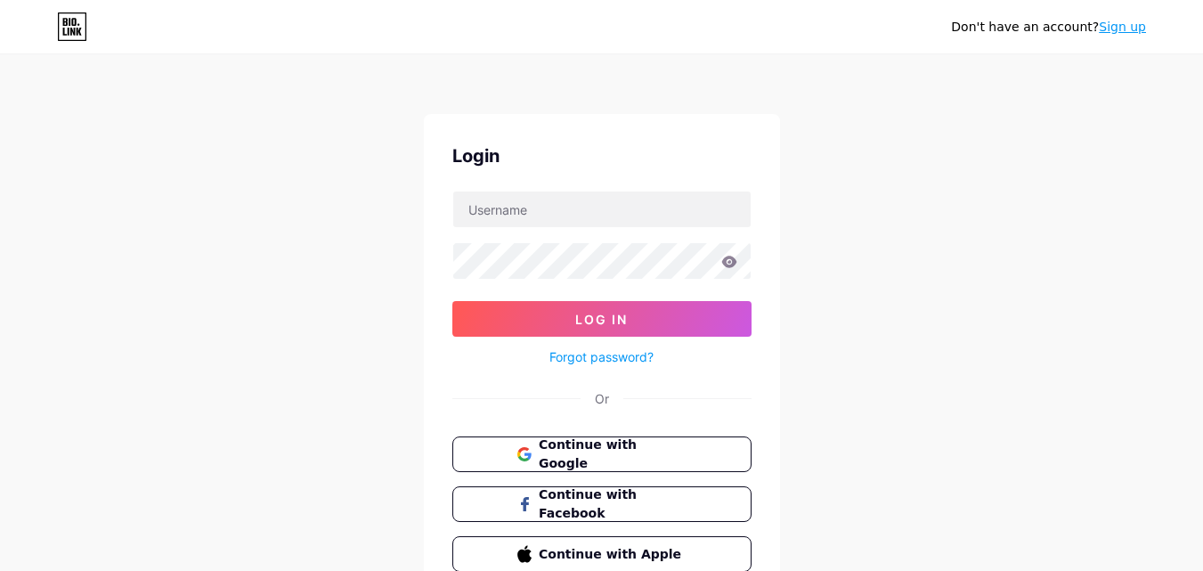
click at [66, 13] on icon at bounding box center [73, 27] width 28 height 28
